Goal: Find contact information: Find contact information

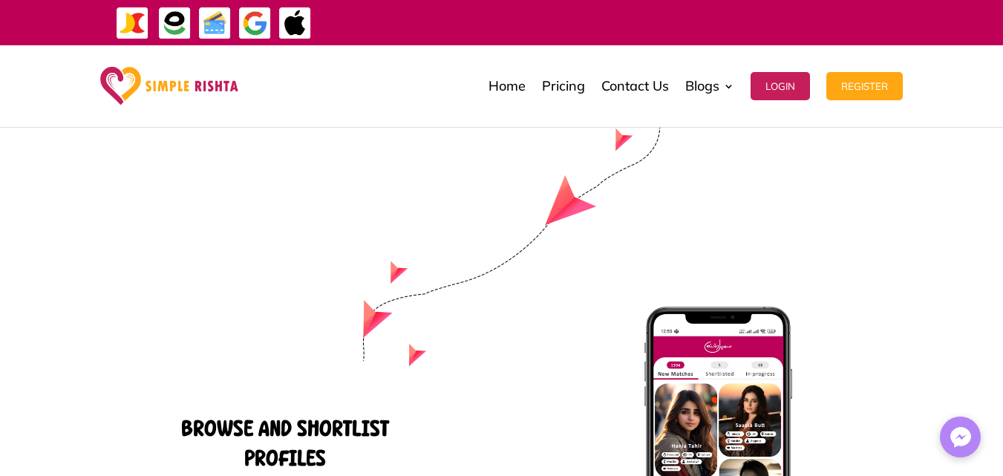
scroll to position [6443, 0]
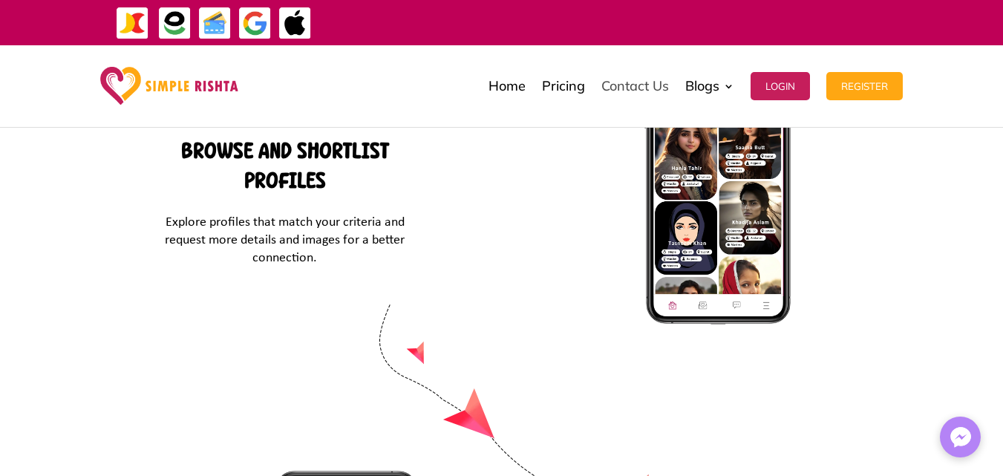
click at [642, 85] on link "Contact Us" at bounding box center [635, 86] width 68 height 74
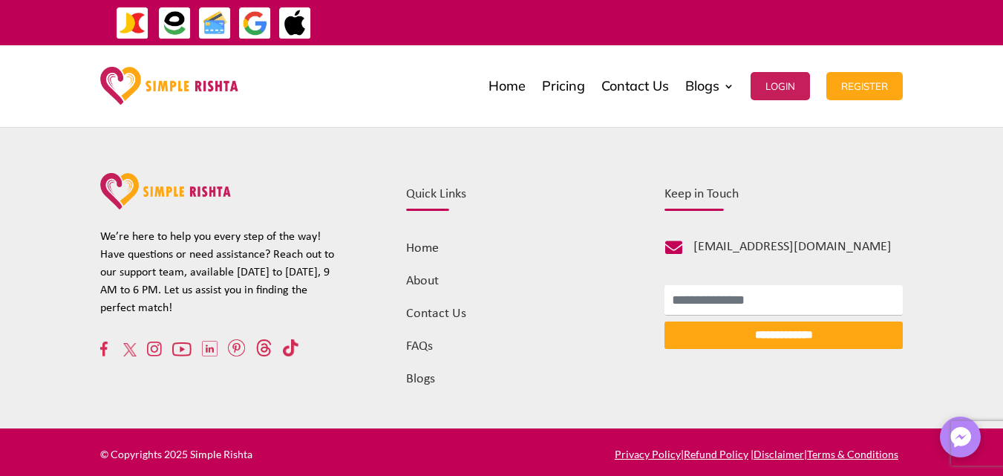
scroll to position [961, 0]
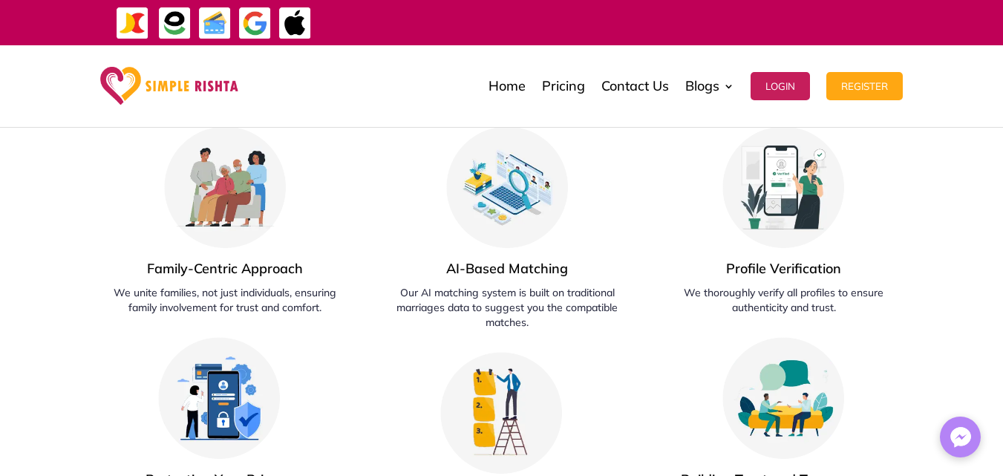
scroll to position [4254, 0]
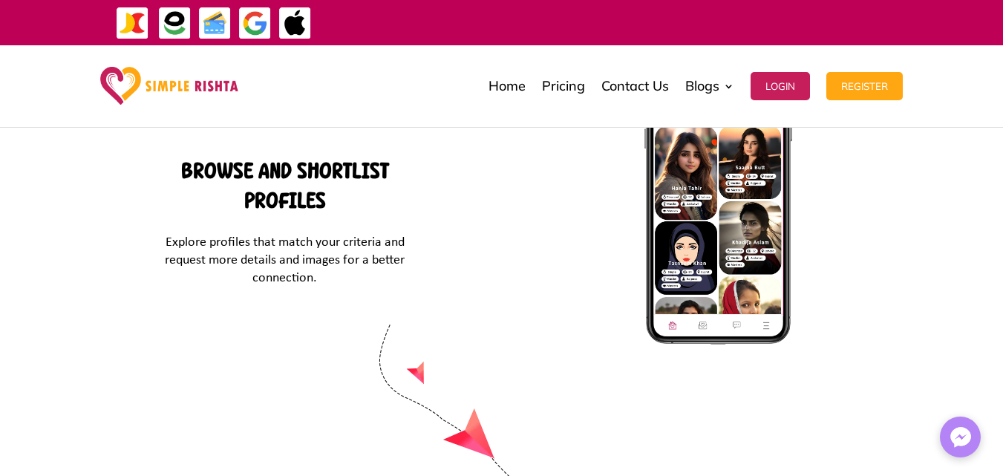
scroll to position [6443, 0]
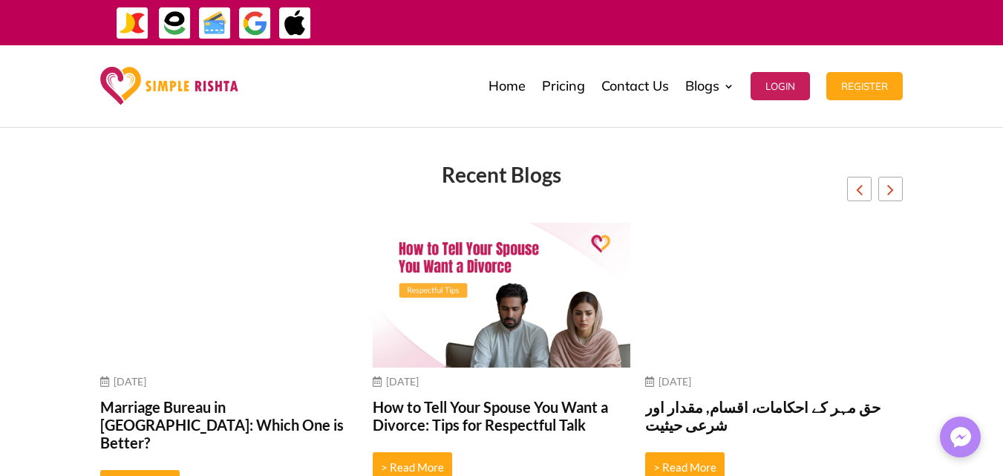
scroll to position [5770, 0]
